Goal: Use online tool/utility: Utilize a website feature to perform a specific function

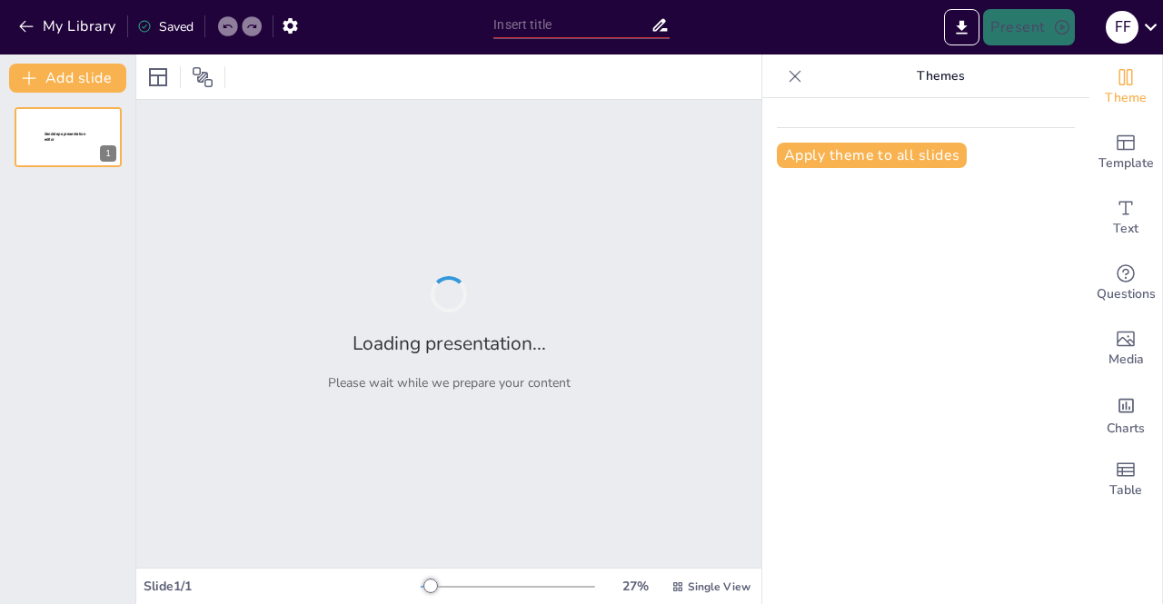
type input "Ваши деньги в надежных руках: Презентация нашего проекта"
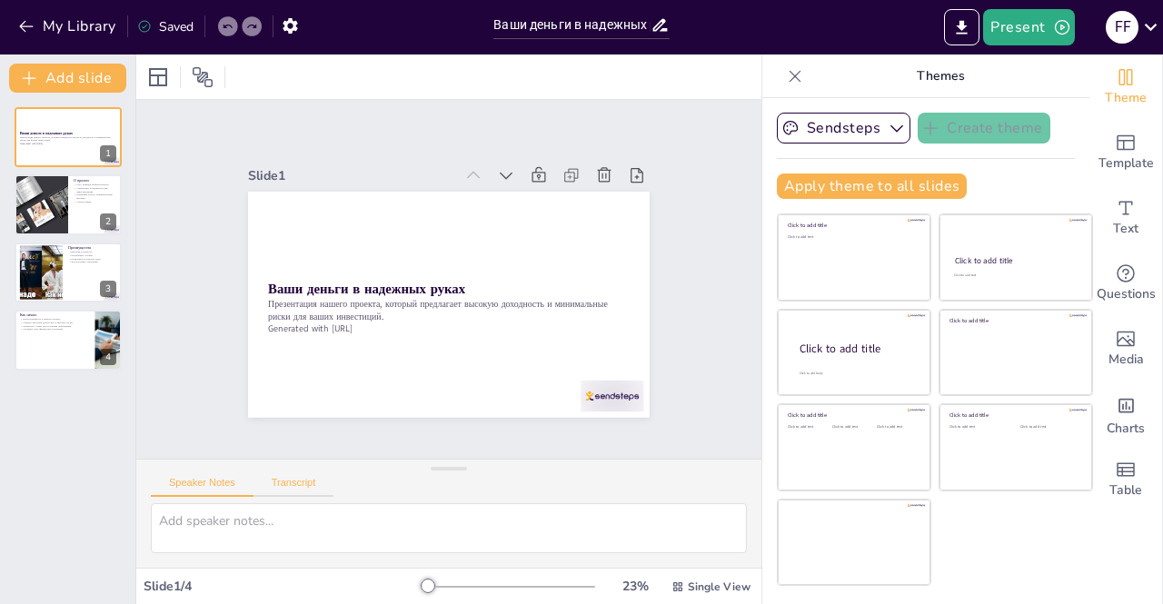
drag, startPoint x: 416, startPoint y: 587, endPoint x: 319, endPoint y: 488, distance: 138.7
click at [319, 488] on button "Transcript" at bounding box center [293, 487] width 81 height 20
click at [178, 477] on button "Speaker Notes" at bounding box center [202, 487] width 103 height 20
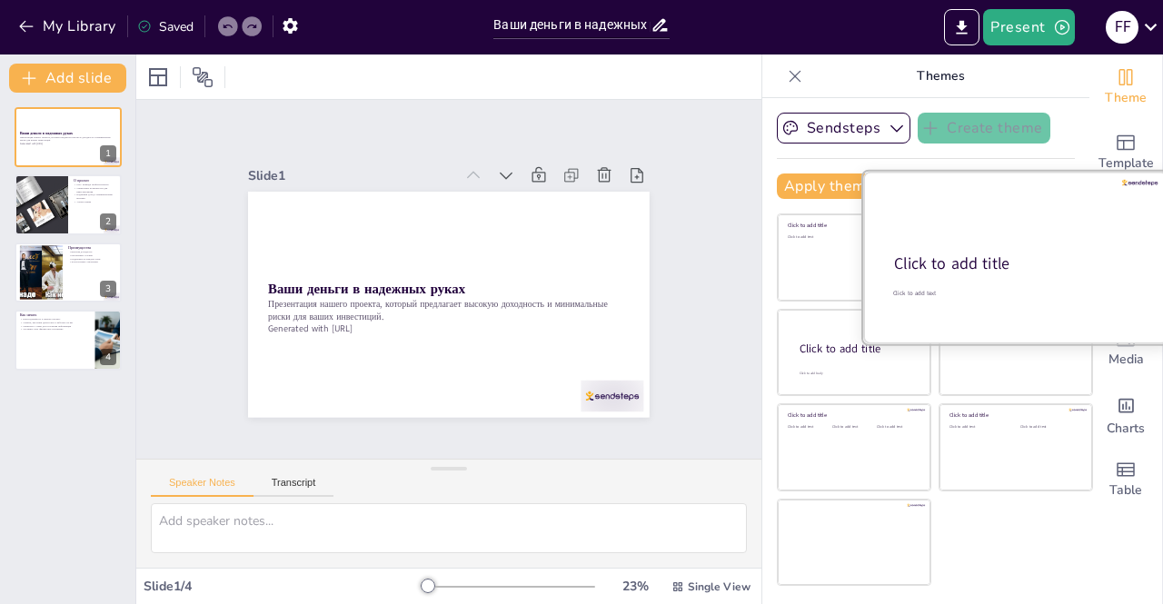
click at [947, 299] on div at bounding box center [1015, 258] width 305 height 172
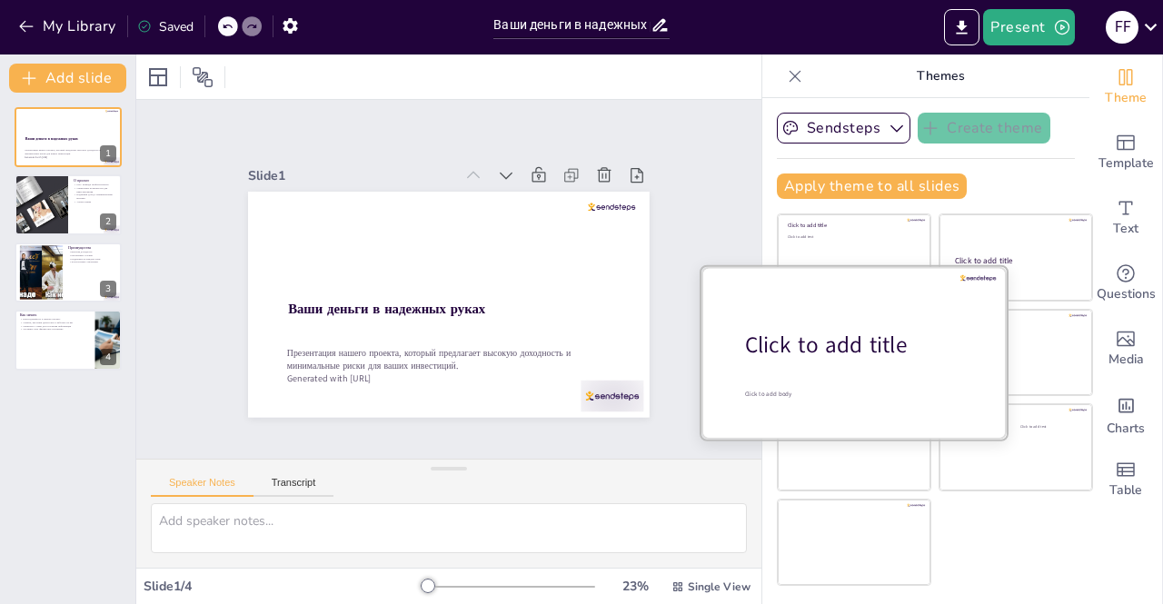
click at [848, 362] on div at bounding box center [853, 352] width 305 height 172
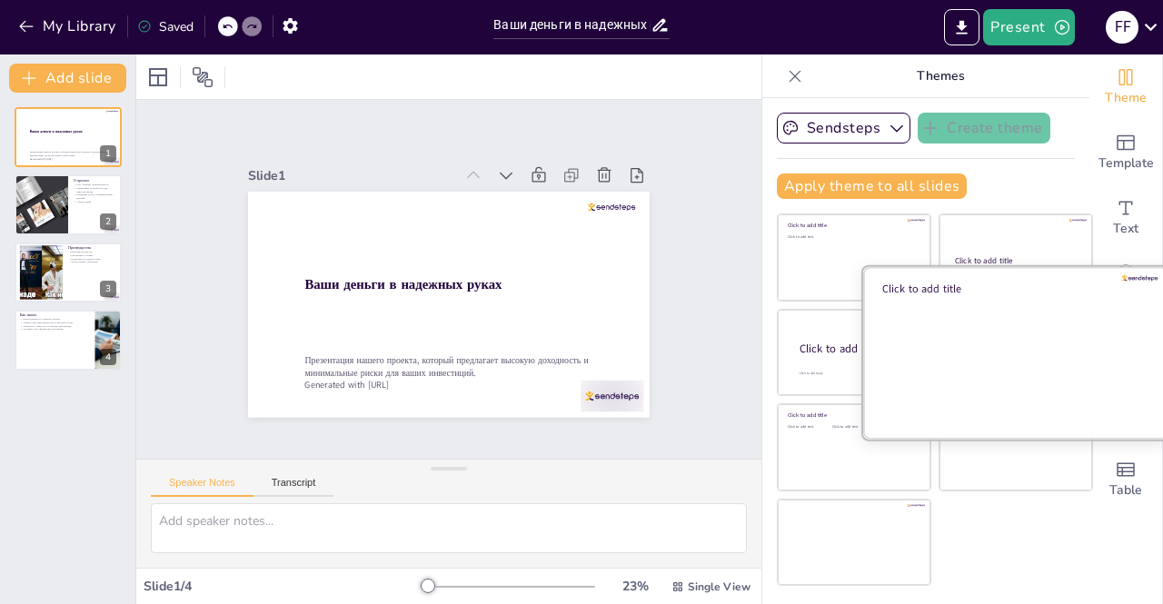
click at [1025, 346] on div at bounding box center [1015, 352] width 305 height 172
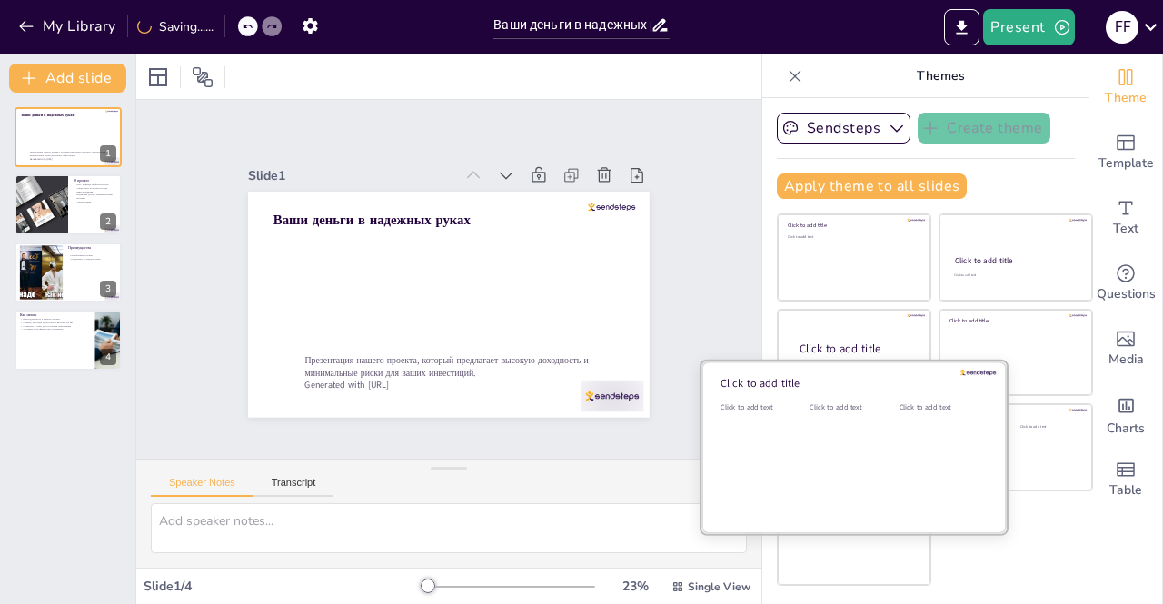
click at [840, 411] on div "Click to add text" at bounding box center [850, 407] width 82 height 10
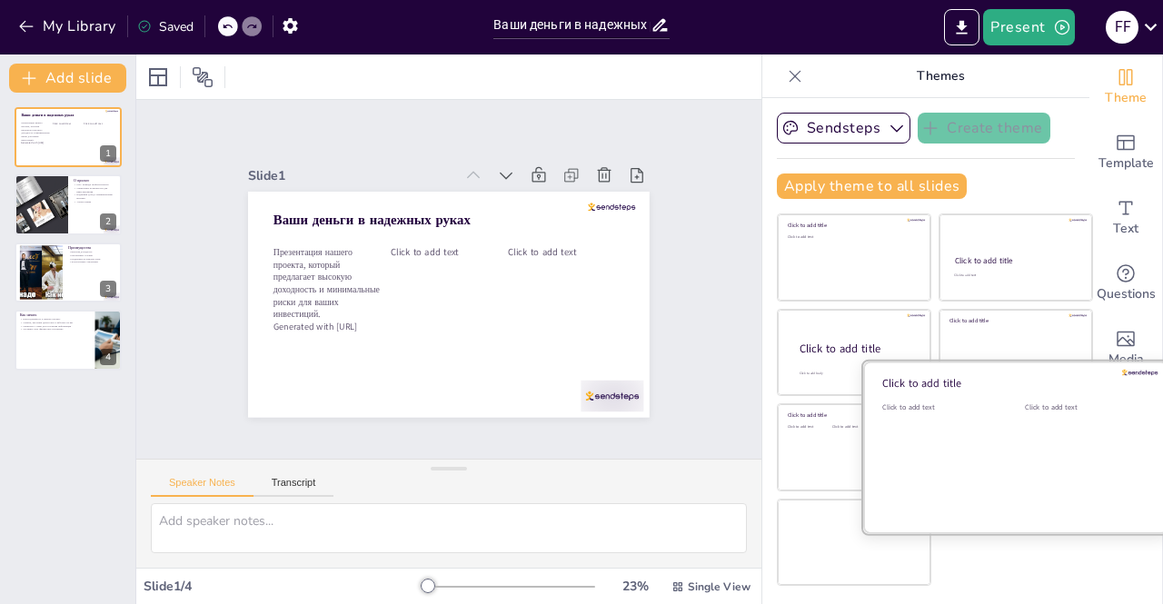
click at [1025, 410] on div "Click to add text" at bounding box center [1082, 407] width 115 height 10
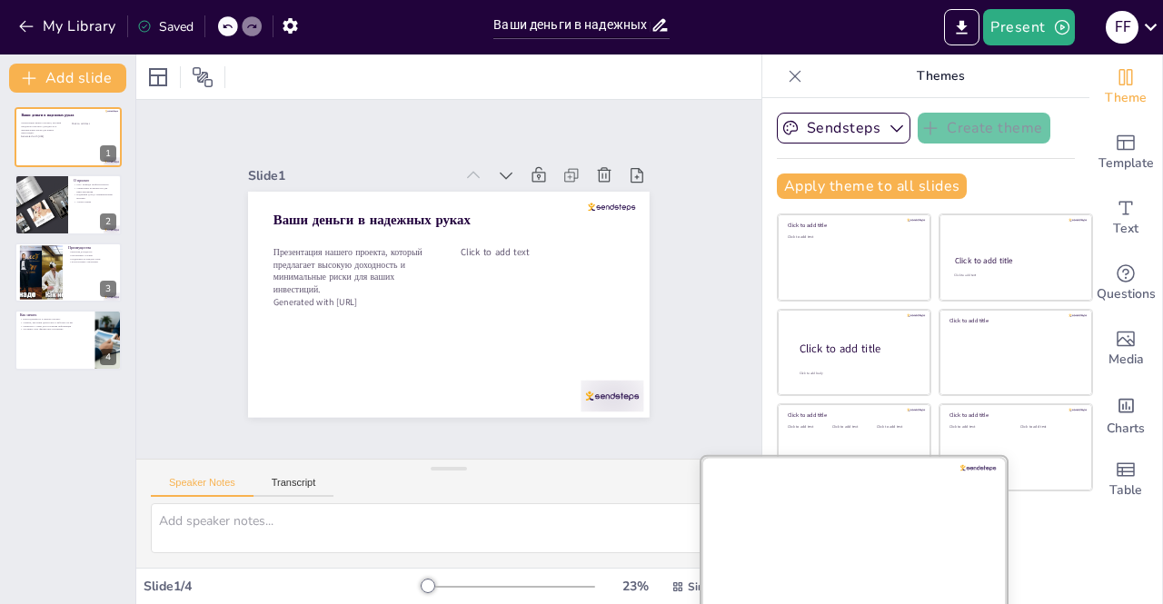
click at [820, 543] on div at bounding box center [853, 542] width 305 height 172
